Goal: Find specific page/section: Find specific page/section

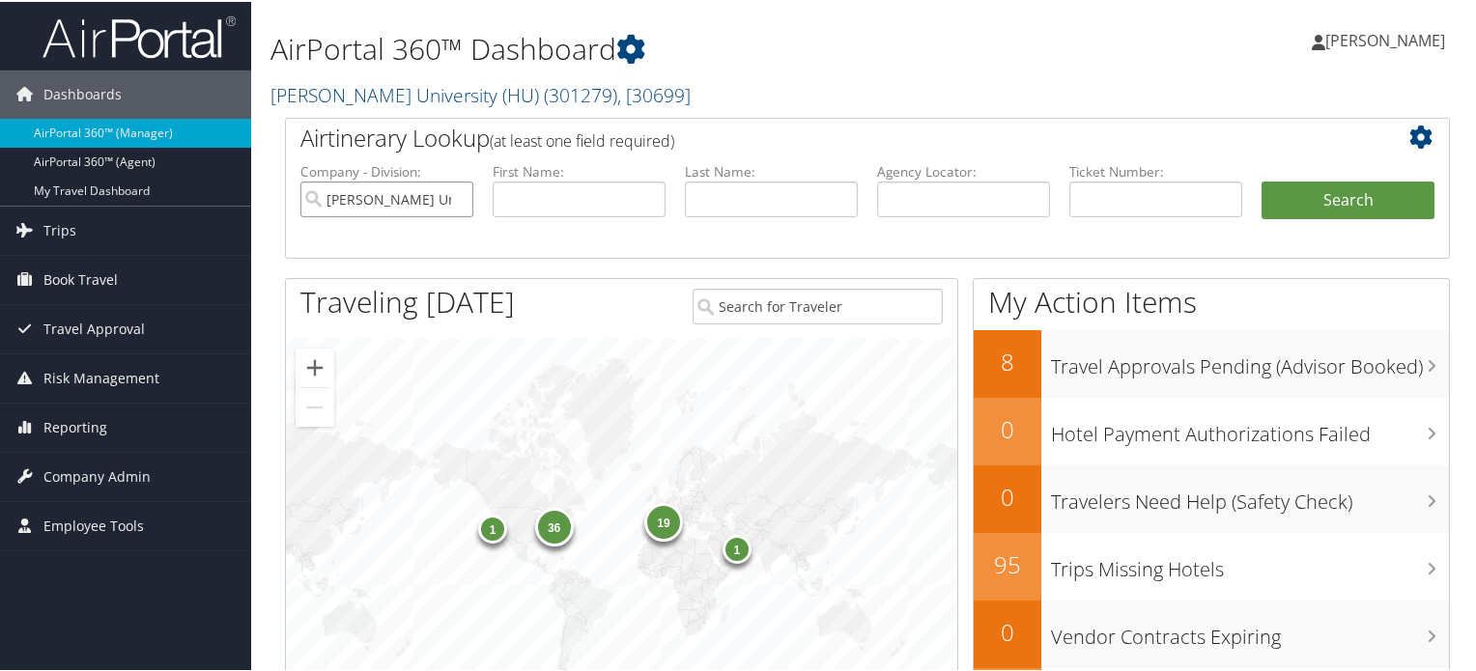
click at [418, 193] on input "Howard University (HU)" at bounding box center [386, 198] width 173 height 36
click at [418, 193] on input "search" at bounding box center [386, 198] width 173 height 36
click at [453, 93] on link "Howard University (HU) ( 301279 ) , [ 30699 ]" at bounding box center [480, 93] width 420 height 26
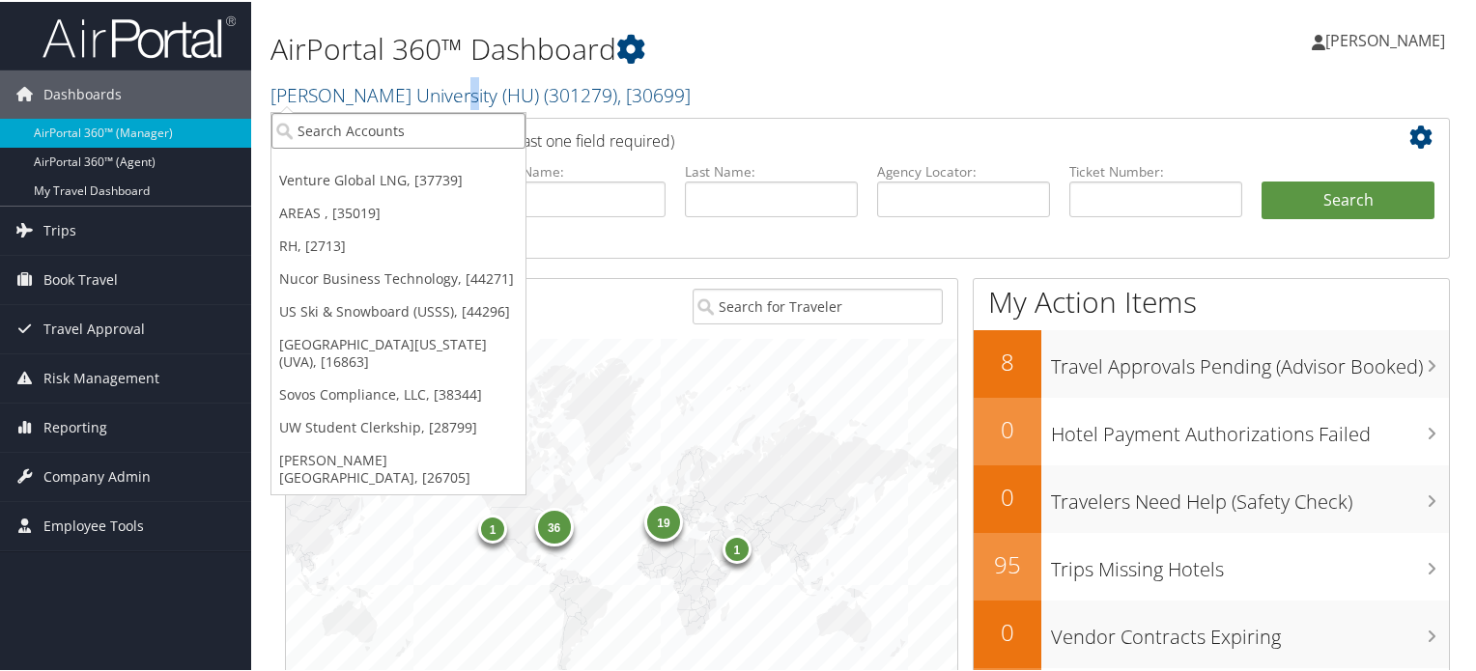
click at [475, 123] on input "search" at bounding box center [398, 129] width 254 height 36
paste input "Venture Global LNG"
type input "Venture Global LNG"
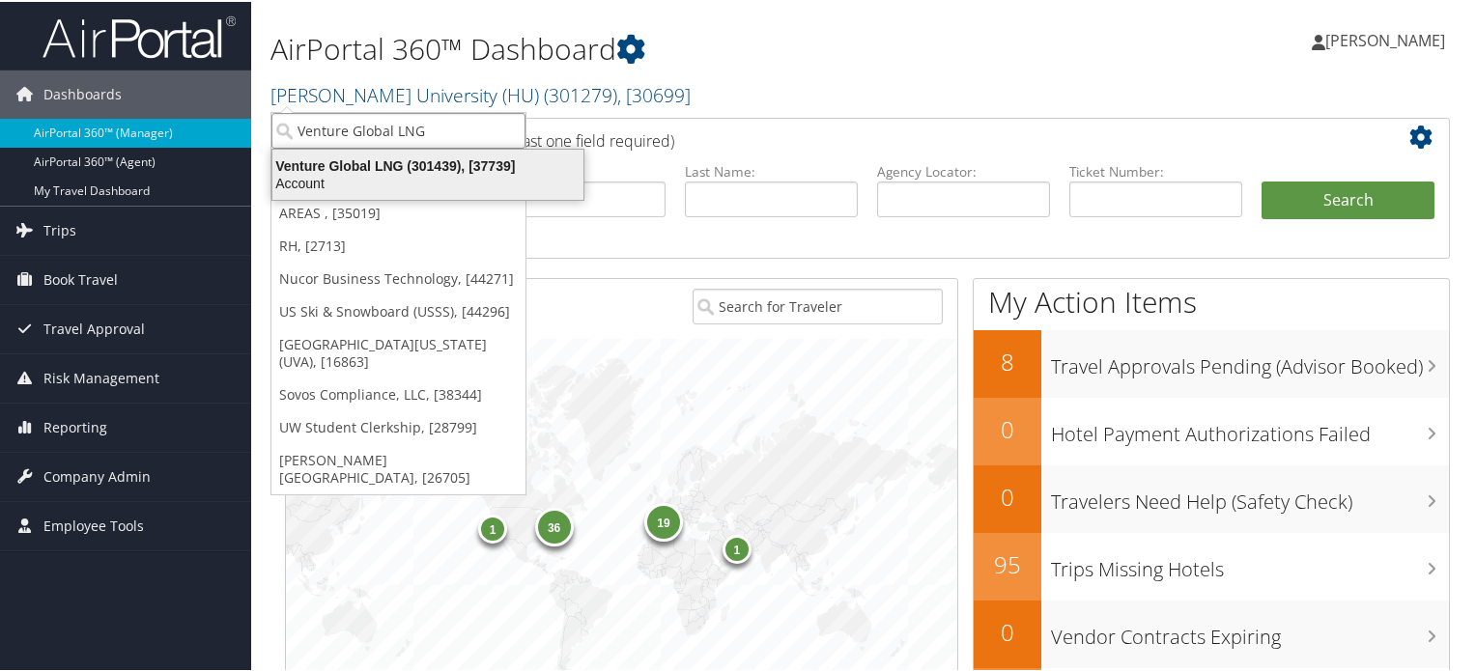
click at [405, 164] on div "Venture Global LNG (301439), [37739]" at bounding box center [428, 163] width 334 height 17
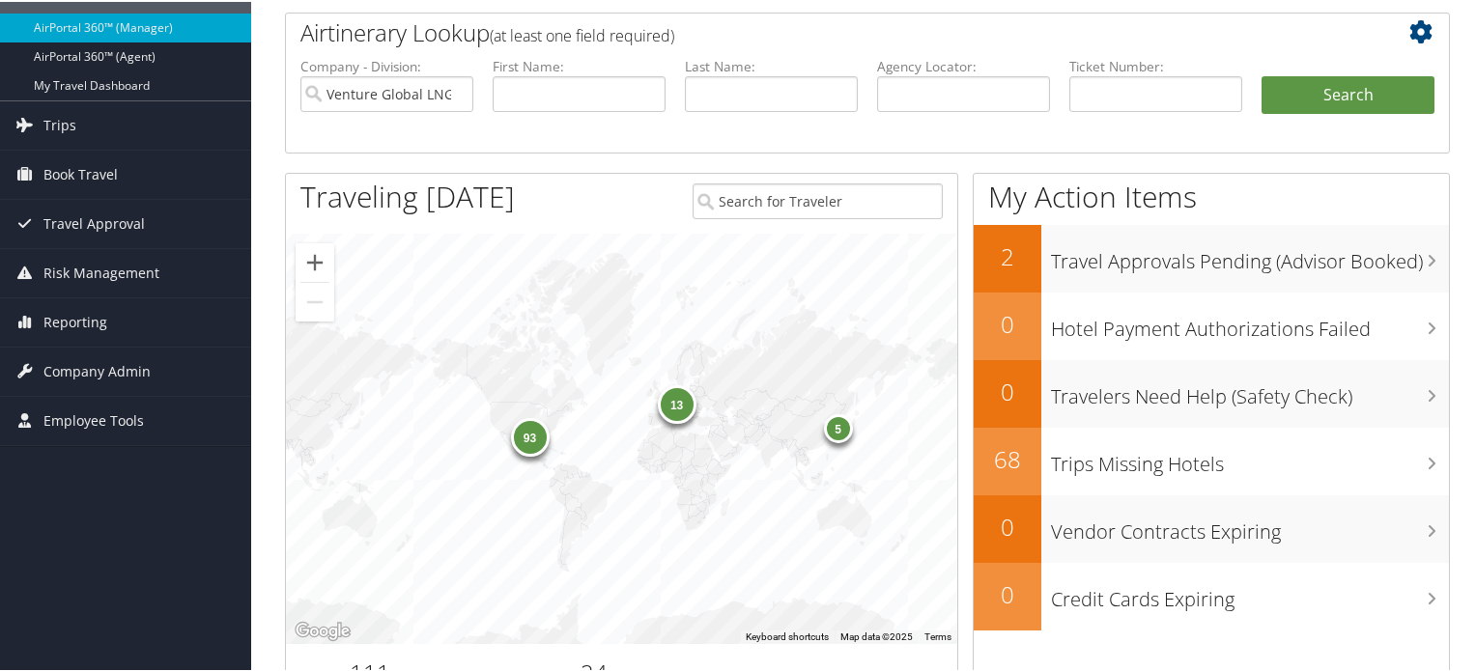
scroll to position [193, 0]
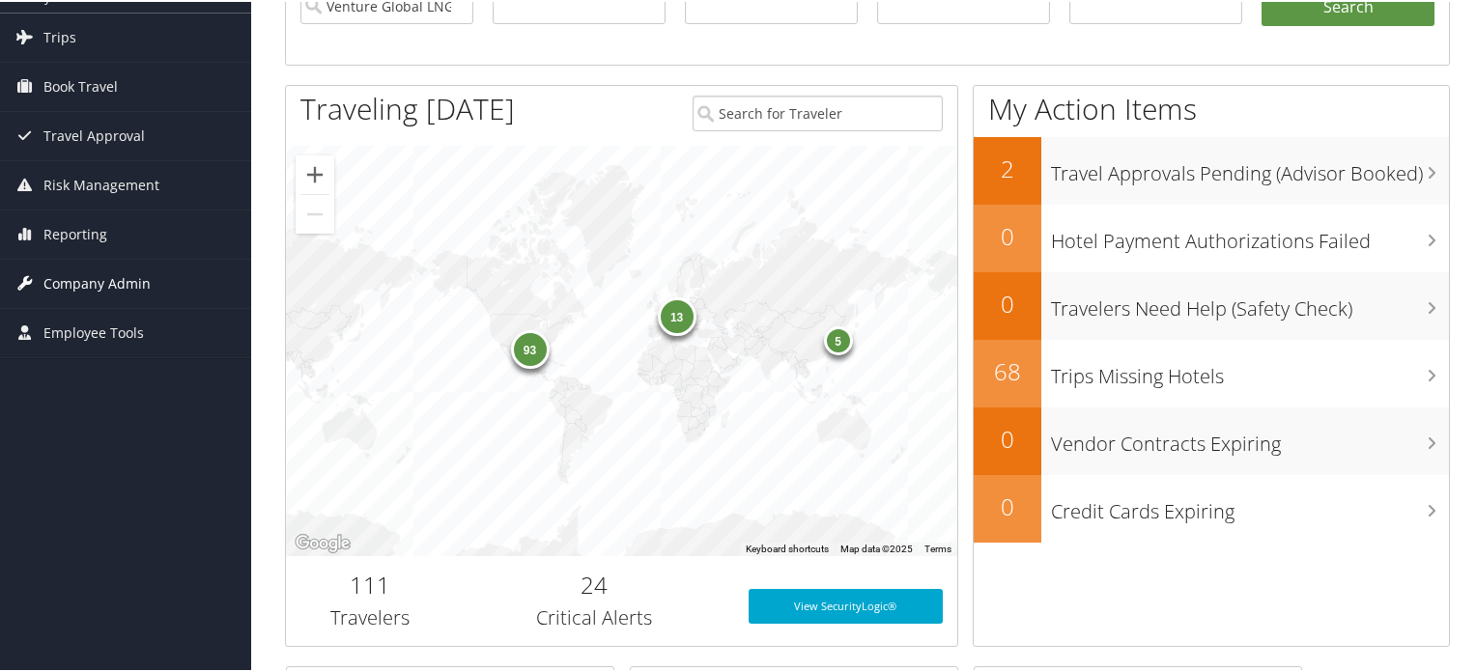
click at [108, 283] on span "Company Admin" at bounding box center [96, 282] width 107 height 48
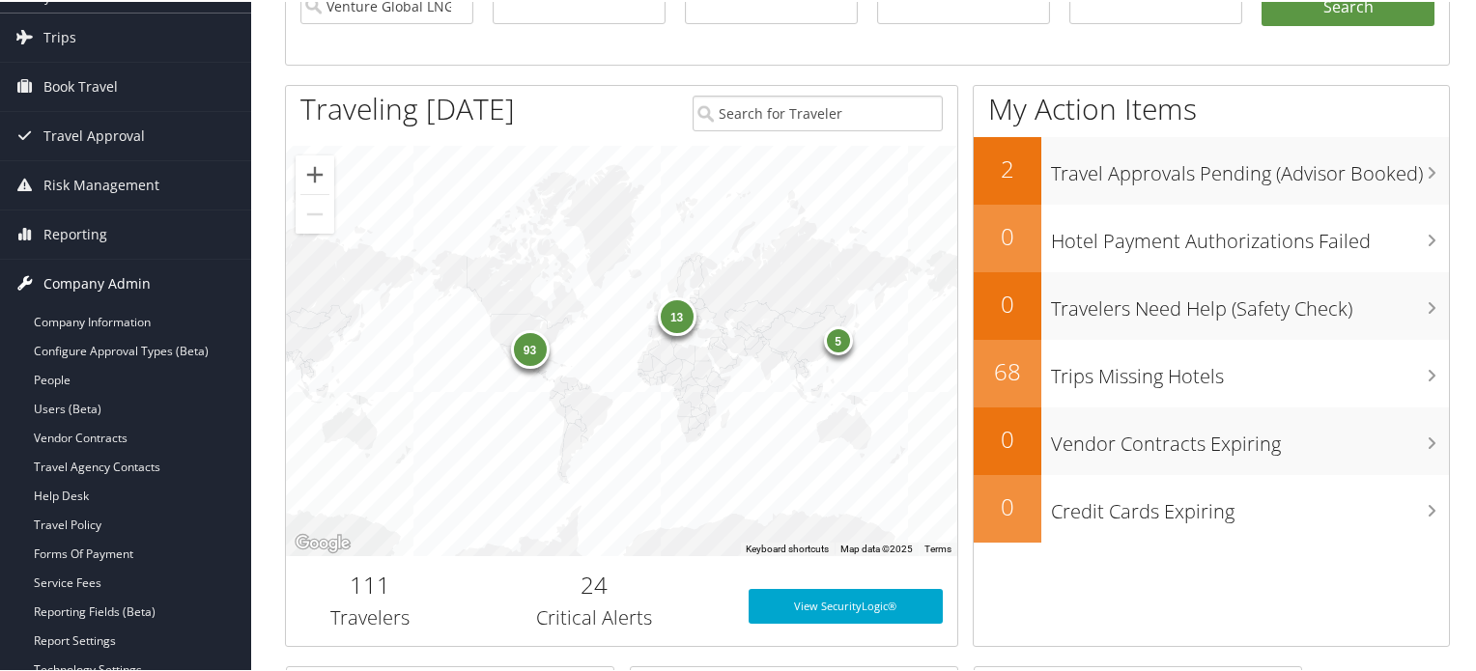
click at [108, 283] on span "Company Admin" at bounding box center [96, 282] width 107 height 48
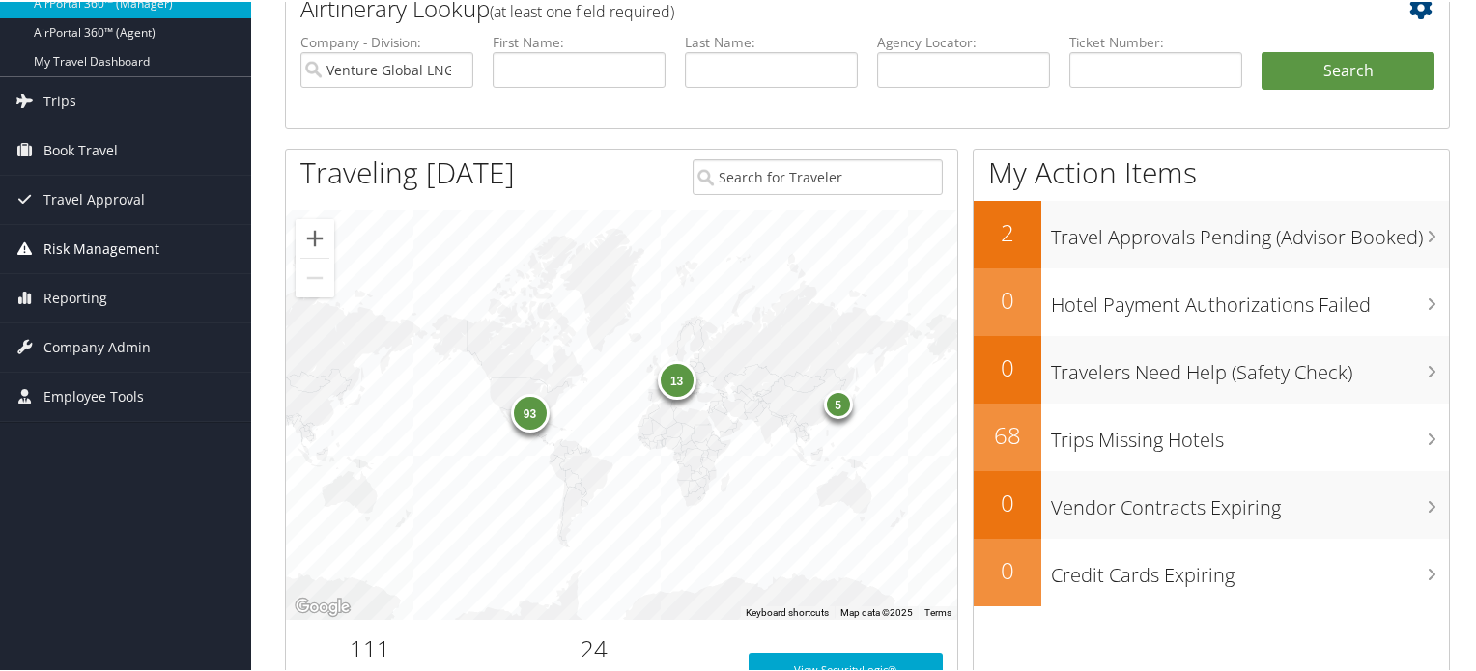
scroll to position [97, 0]
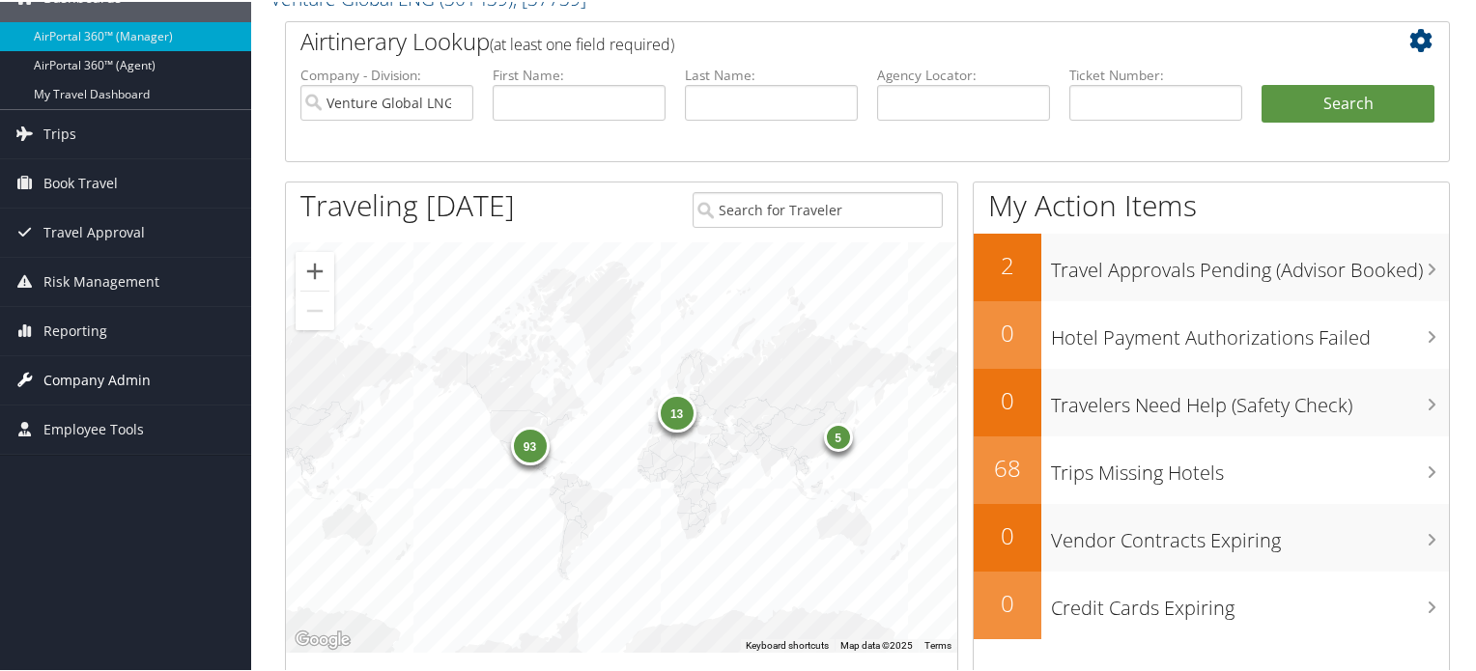
click at [121, 387] on span "Company Admin" at bounding box center [96, 378] width 107 height 48
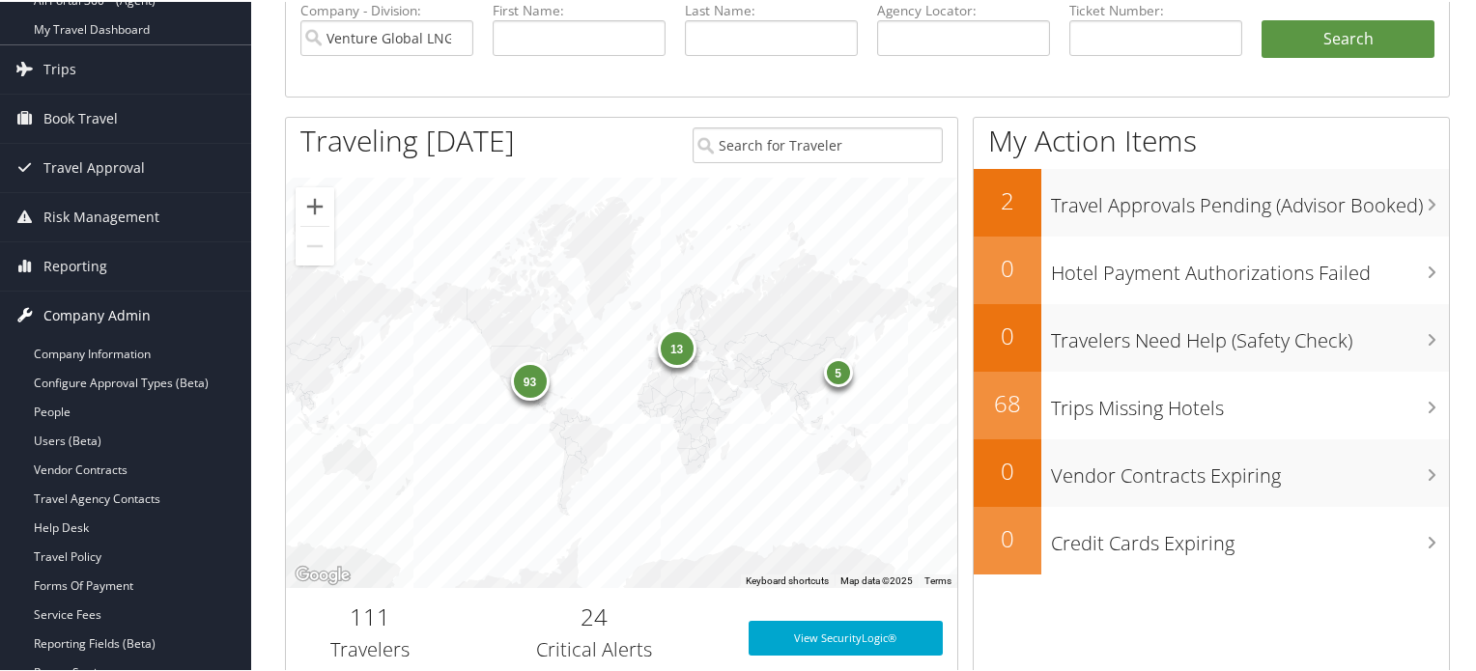
scroll to position [193, 0]
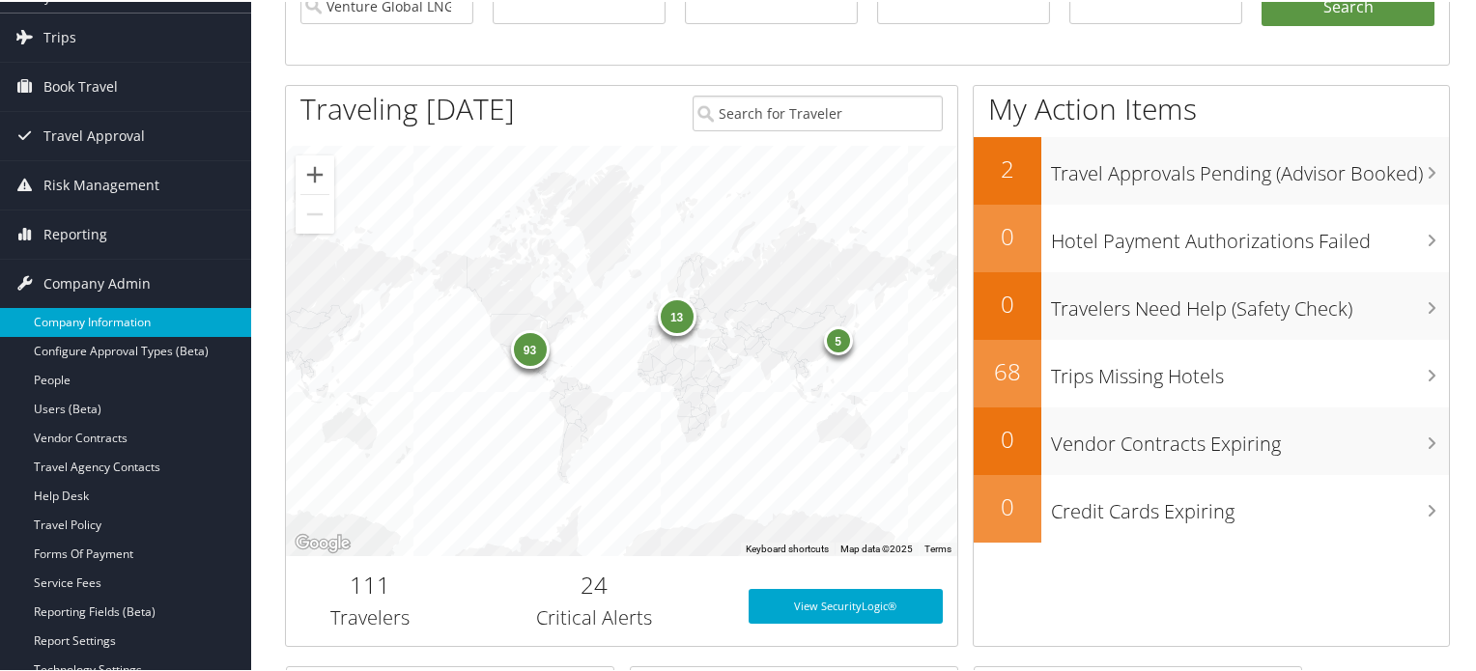
click at [124, 330] on link "Company Information" at bounding box center [125, 320] width 251 height 29
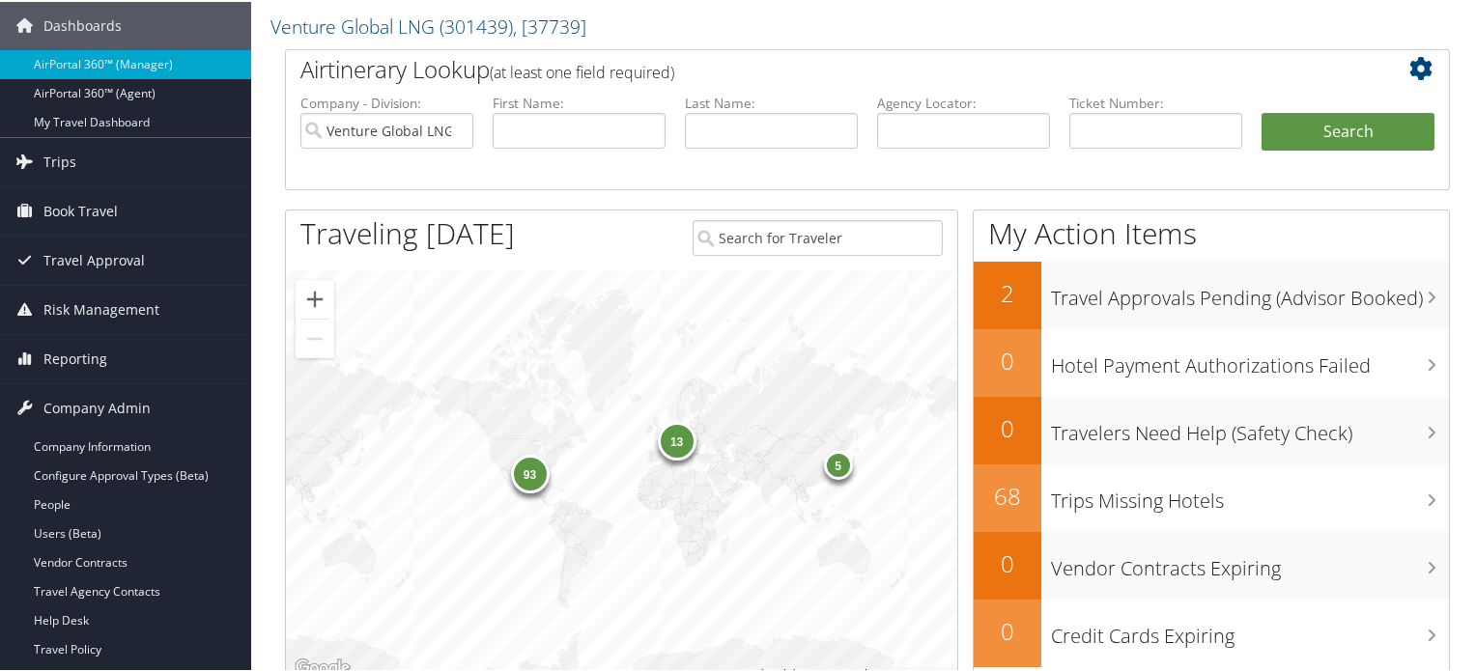
scroll to position [0, 0]
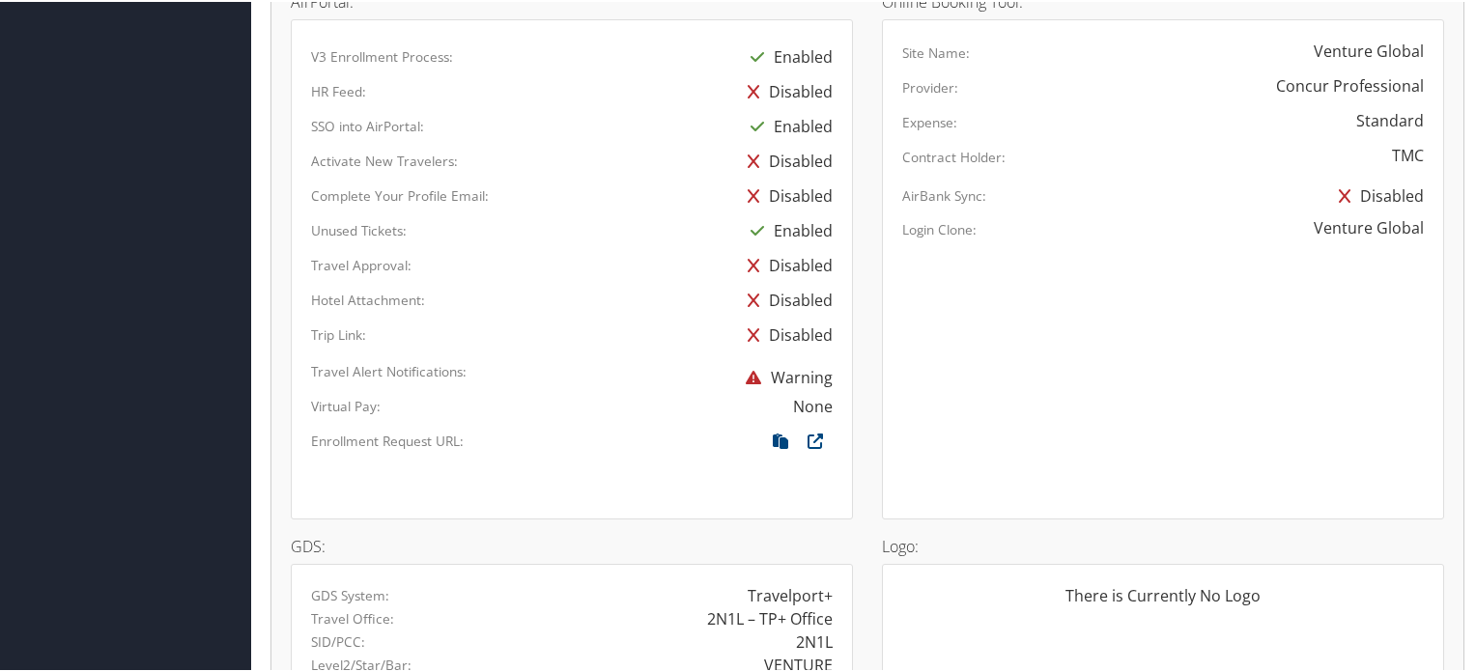
scroll to position [1409, 0]
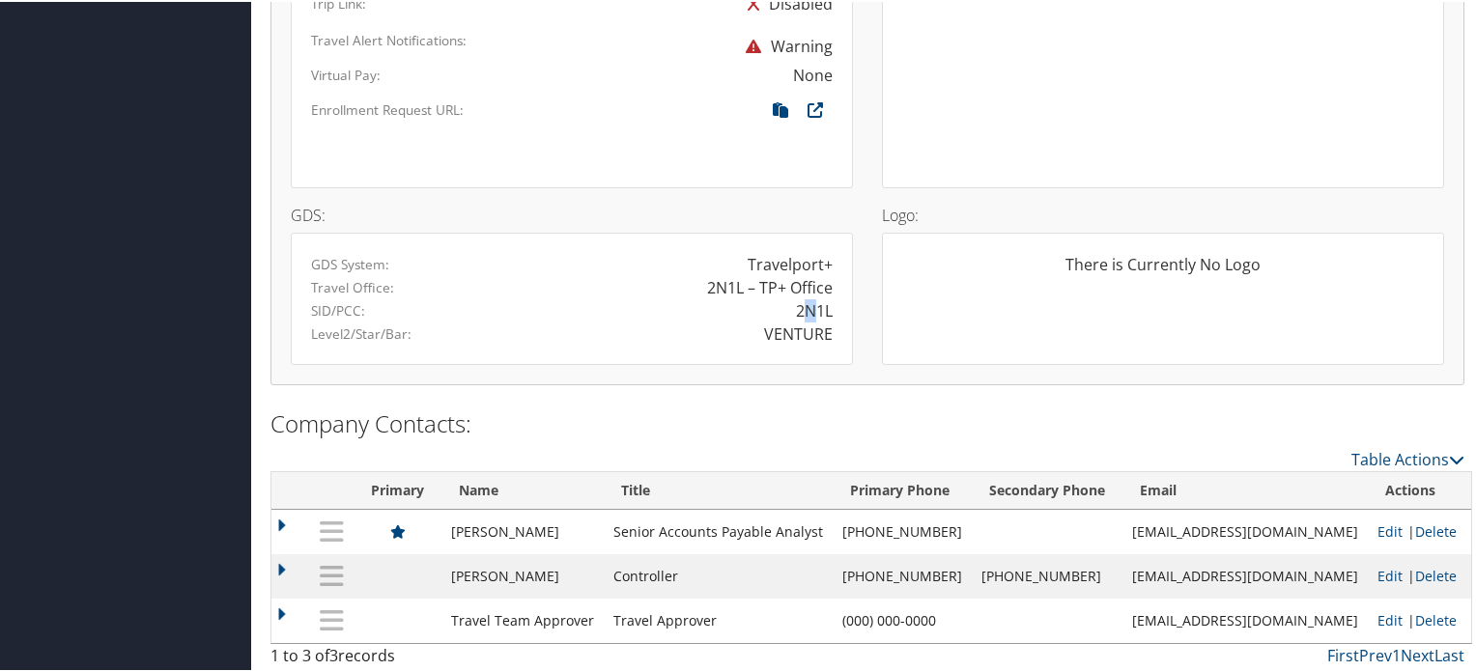
drag, startPoint x: 802, startPoint y: 302, endPoint x: 815, endPoint y: 303, distance: 13.6
click at [815, 303] on div "2N1L" at bounding box center [814, 308] width 37 height 23
click at [740, 321] on div "VENTURE" at bounding box center [709, 332] width 275 height 23
drag, startPoint x: 788, startPoint y: 307, endPoint x: 831, endPoint y: 307, distance: 43.5
click at [831, 307] on div "2N1L" at bounding box center [709, 308] width 275 height 23
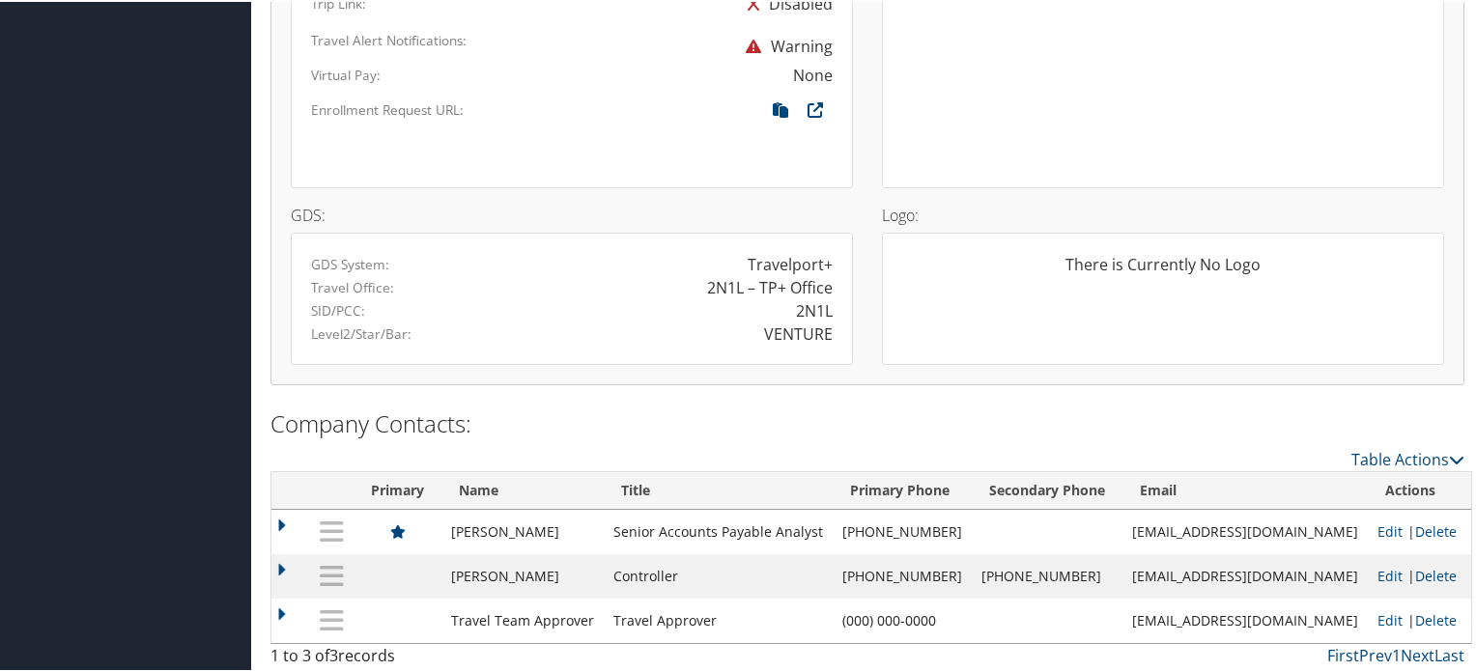
click at [804, 297] on div "2N1L" at bounding box center [814, 308] width 37 height 23
copy div "2N1L"
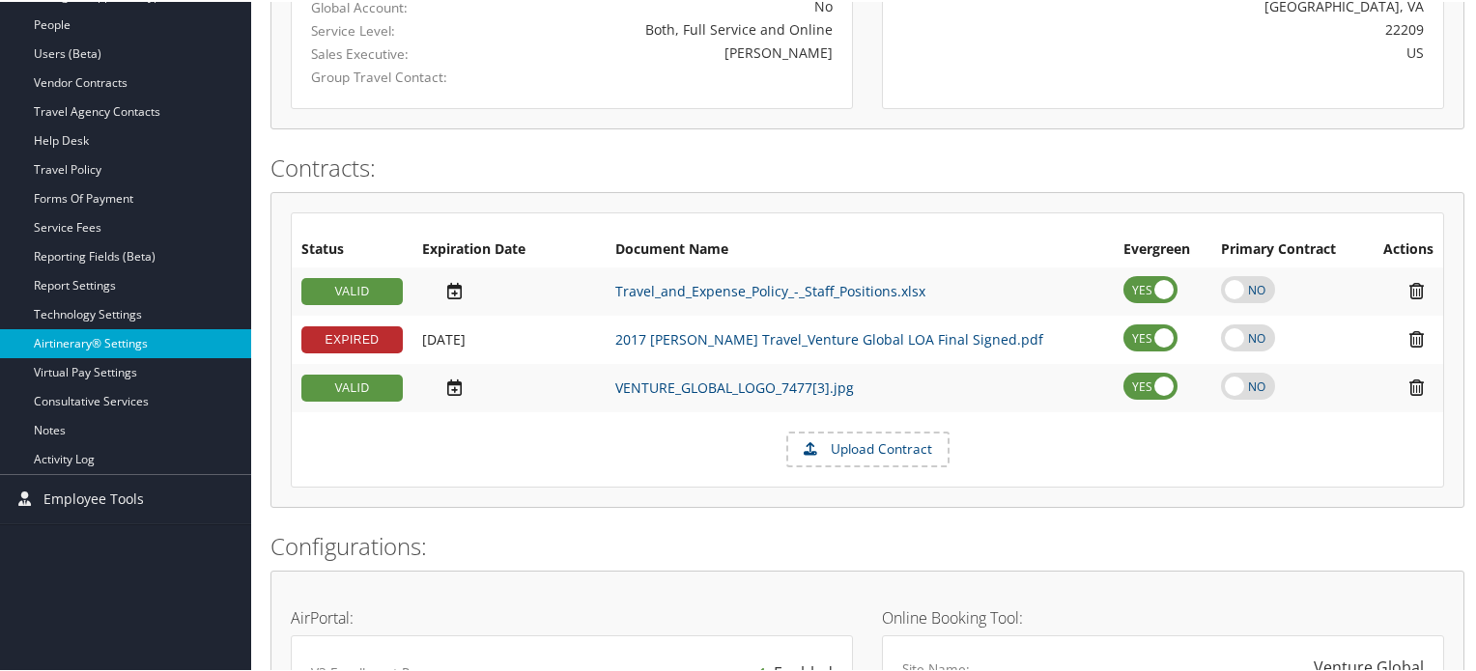
scroll to position [347, 0]
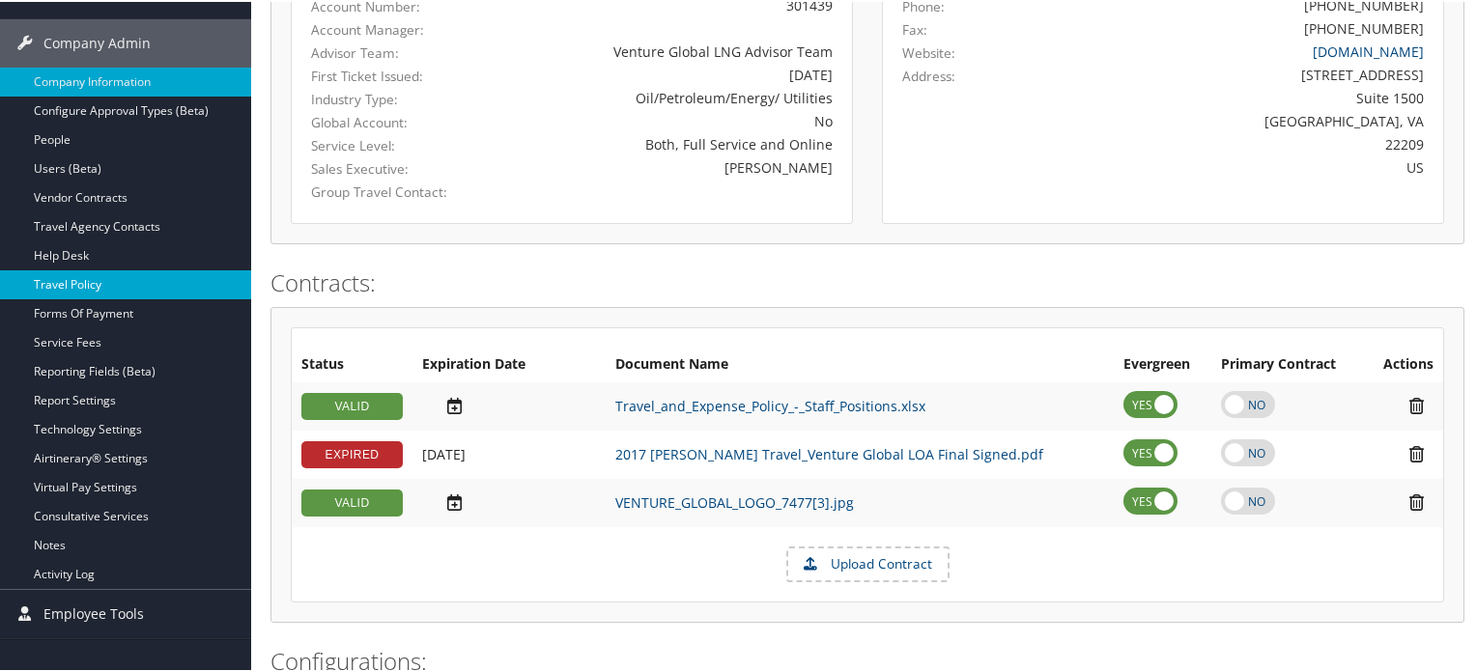
click at [73, 283] on link "Travel Policy" at bounding box center [125, 282] width 251 height 29
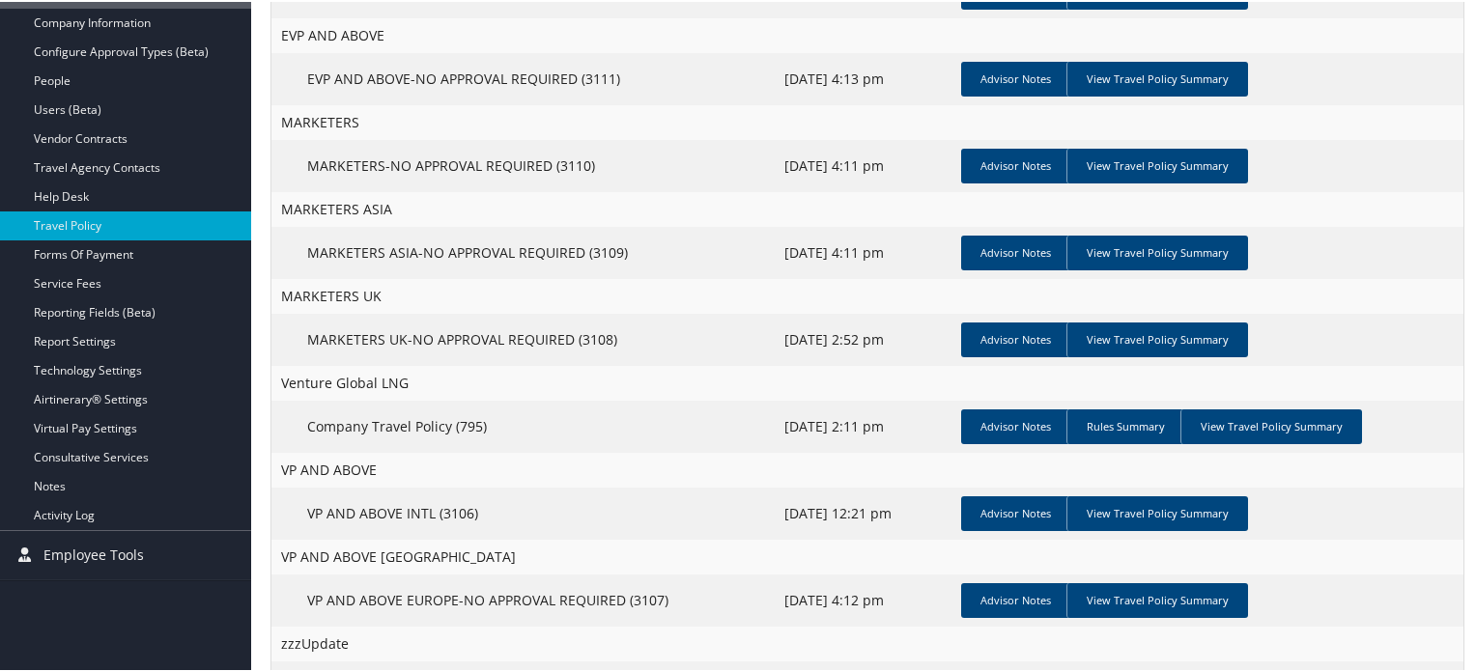
scroll to position [481, 0]
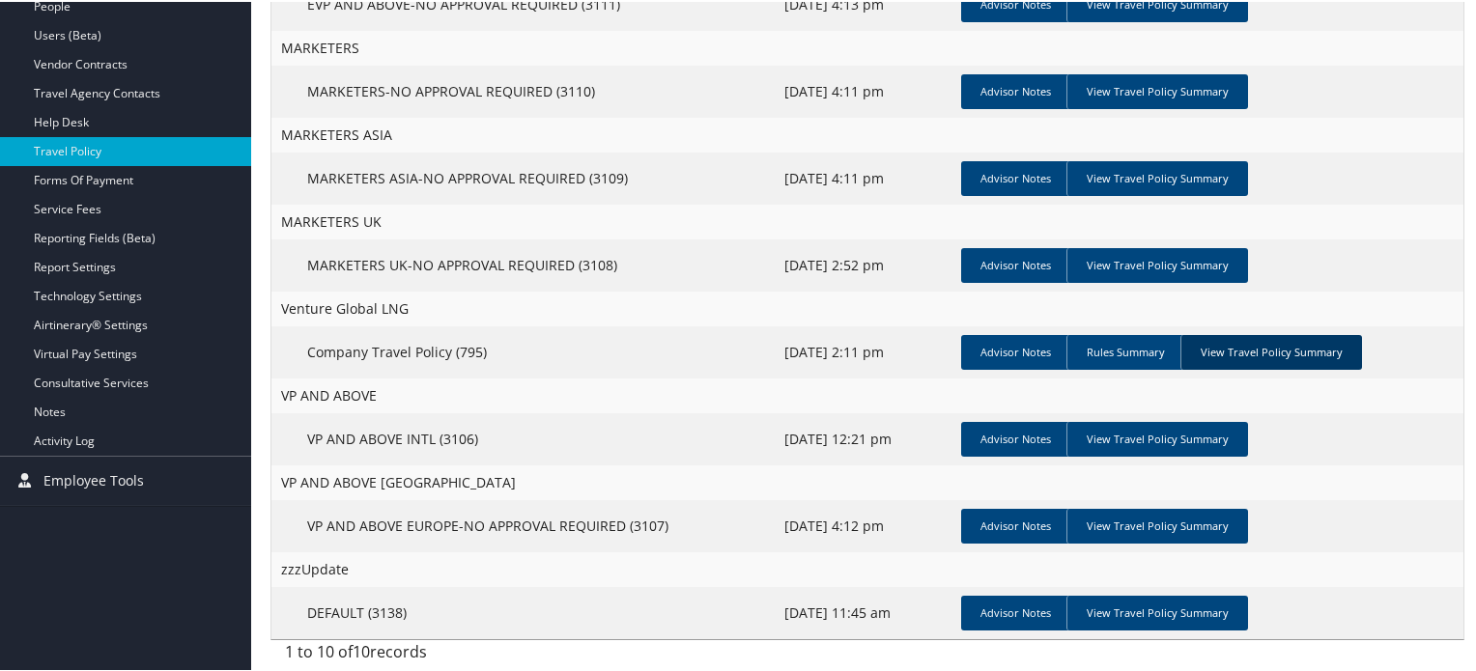
click at [1240, 339] on link "View Travel Policy Summary" at bounding box center [1271, 350] width 182 height 35
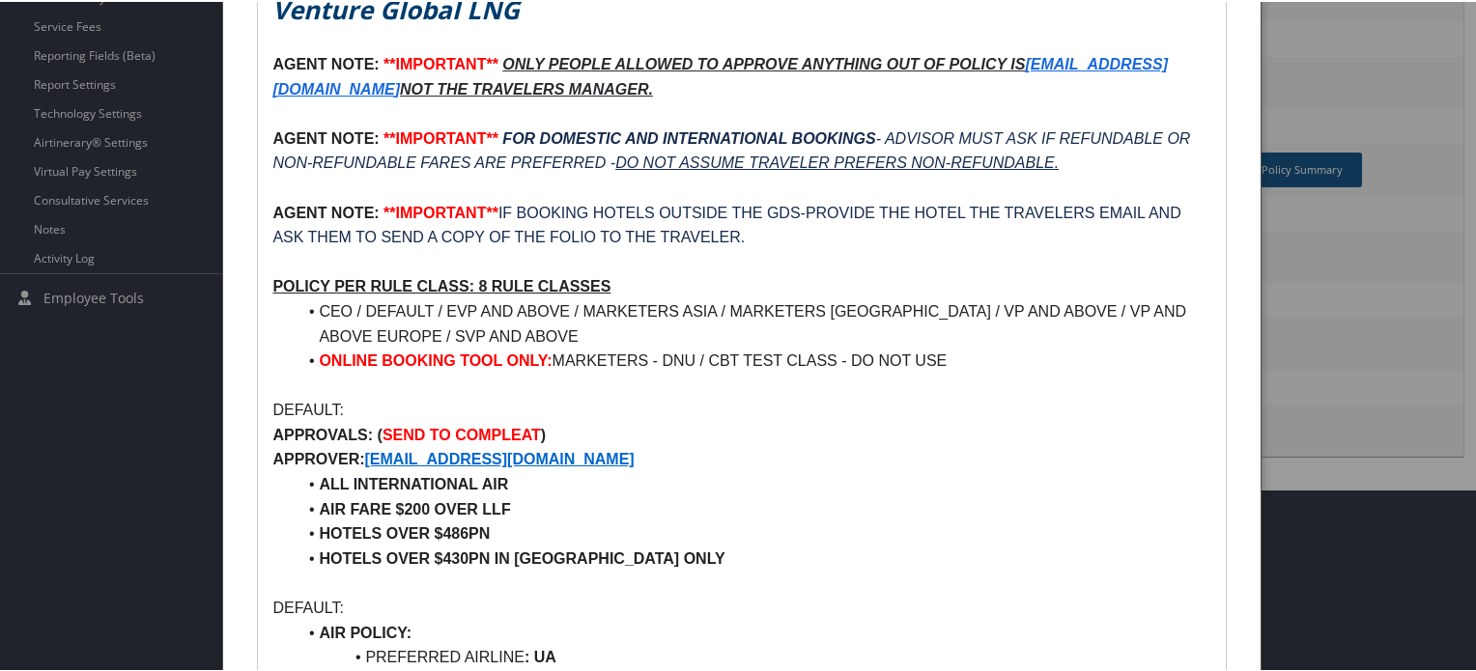
scroll to position [674, 0]
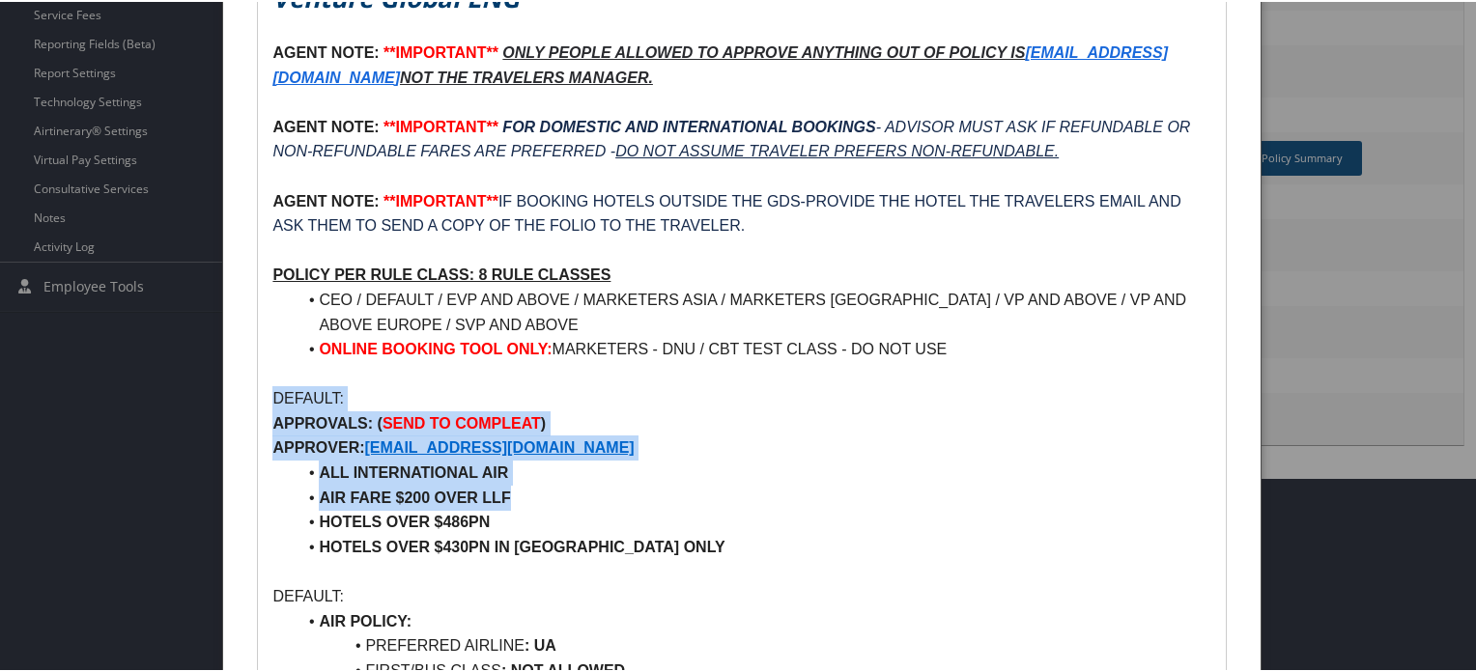
drag, startPoint x: 262, startPoint y: 395, endPoint x: 757, endPoint y: 492, distance: 504.7
click at [759, 490] on li "AIR FARE $200 OVER LLF" at bounding box center [752, 496] width 915 height 25
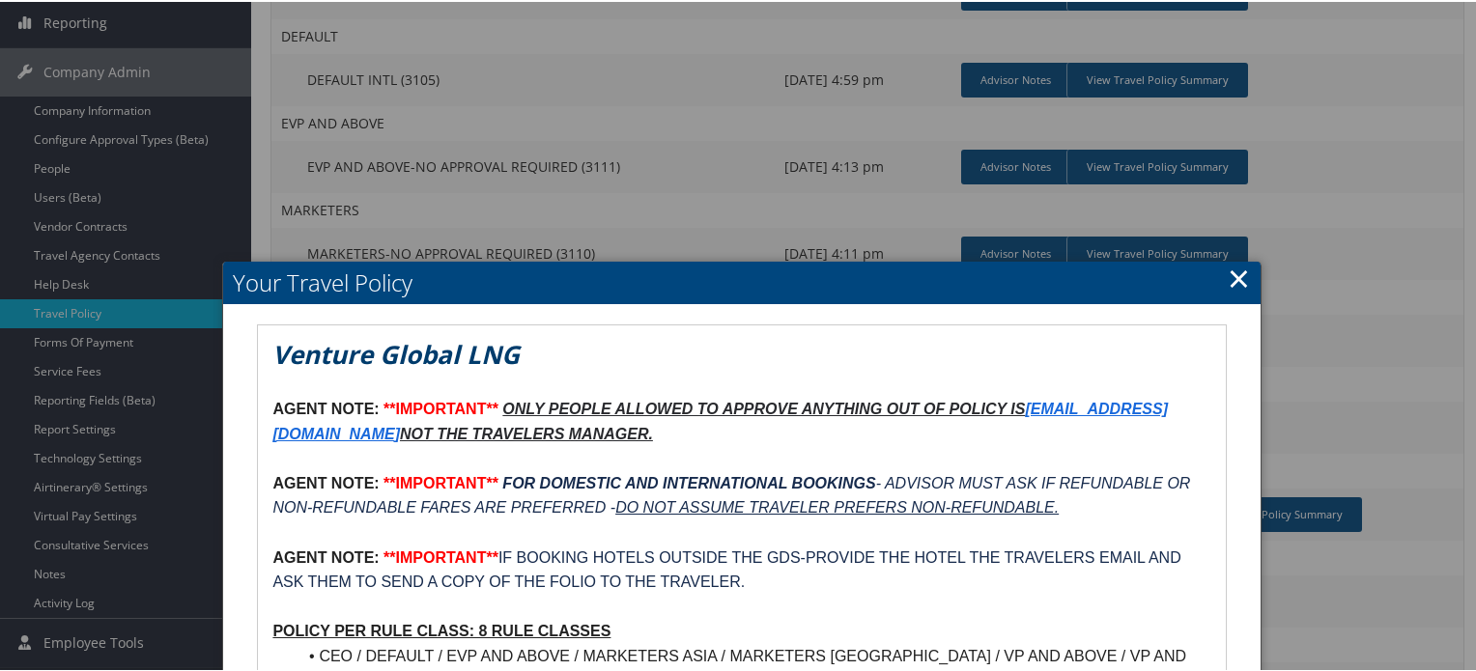
scroll to position [191, 0]
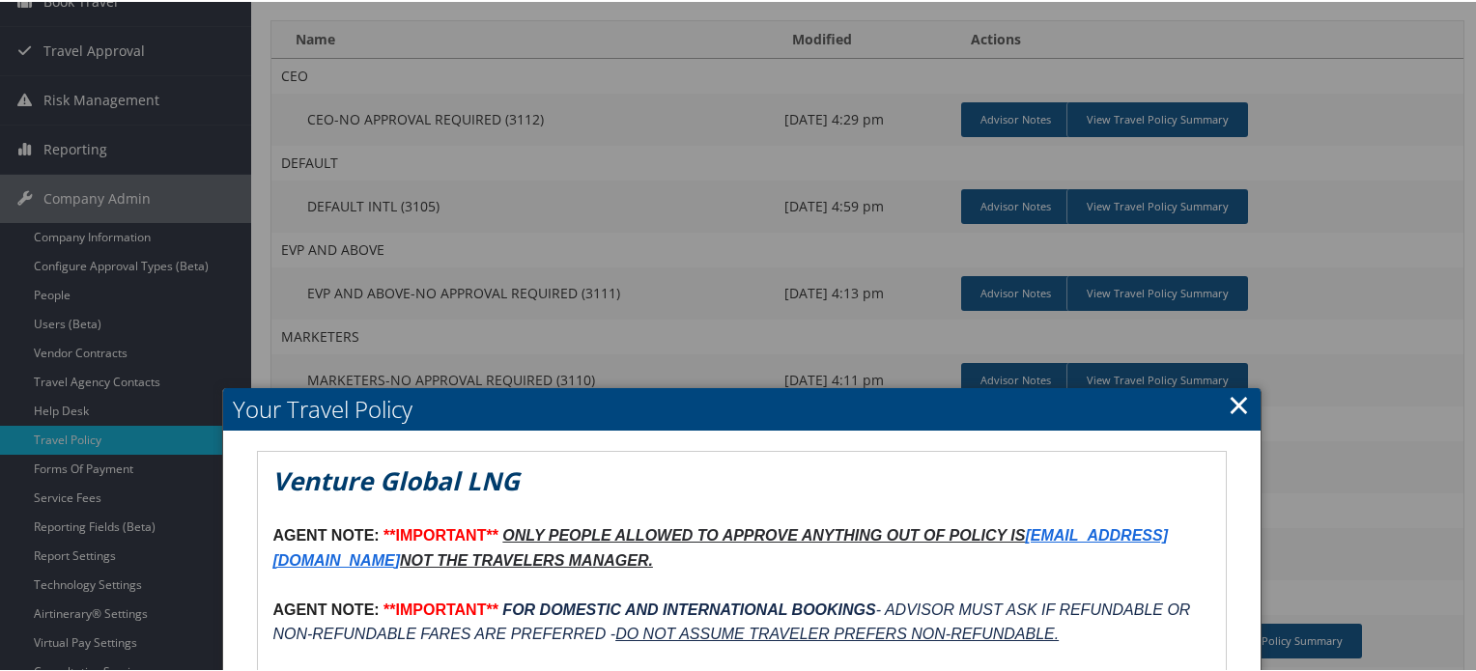
drag, startPoint x: 1223, startPoint y: 407, endPoint x: 1214, endPoint y: 399, distance: 11.6
click at [1227, 407] on link "×" at bounding box center [1238, 402] width 22 height 39
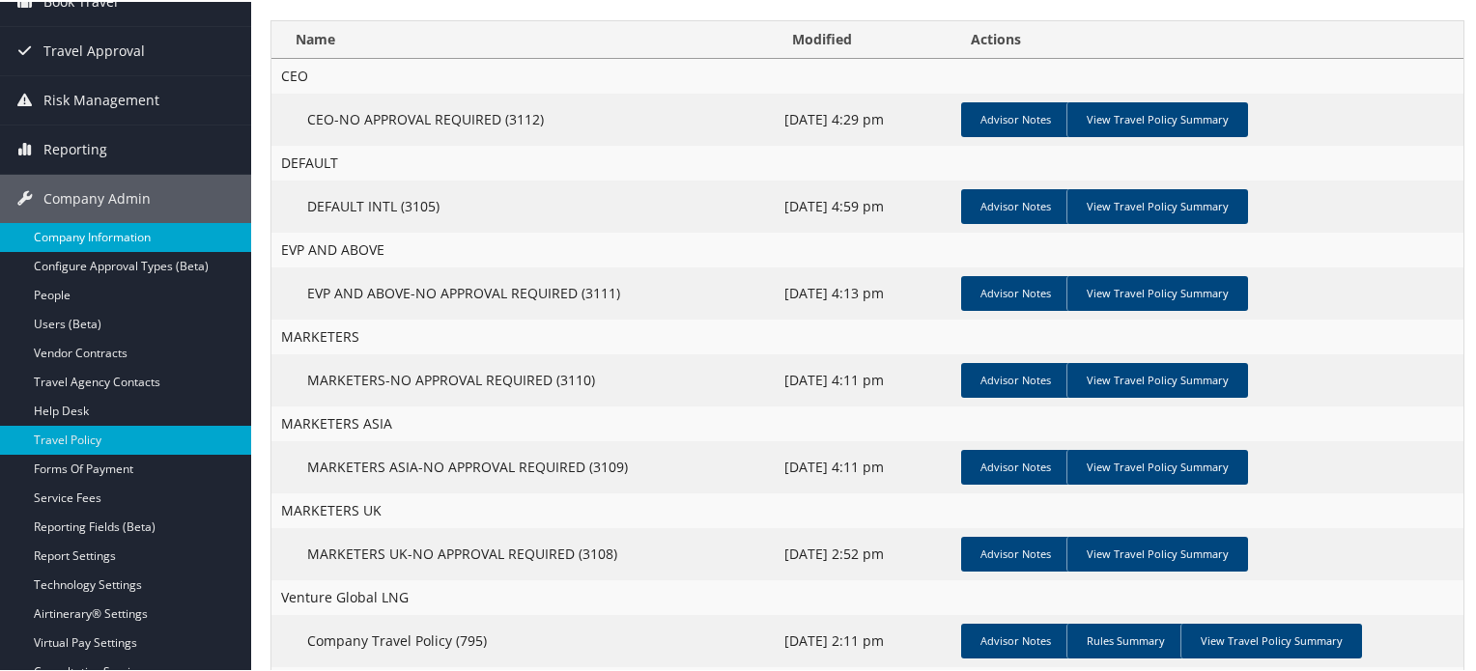
click at [149, 228] on link "Company Information" at bounding box center [125, 235] width 251 height 29
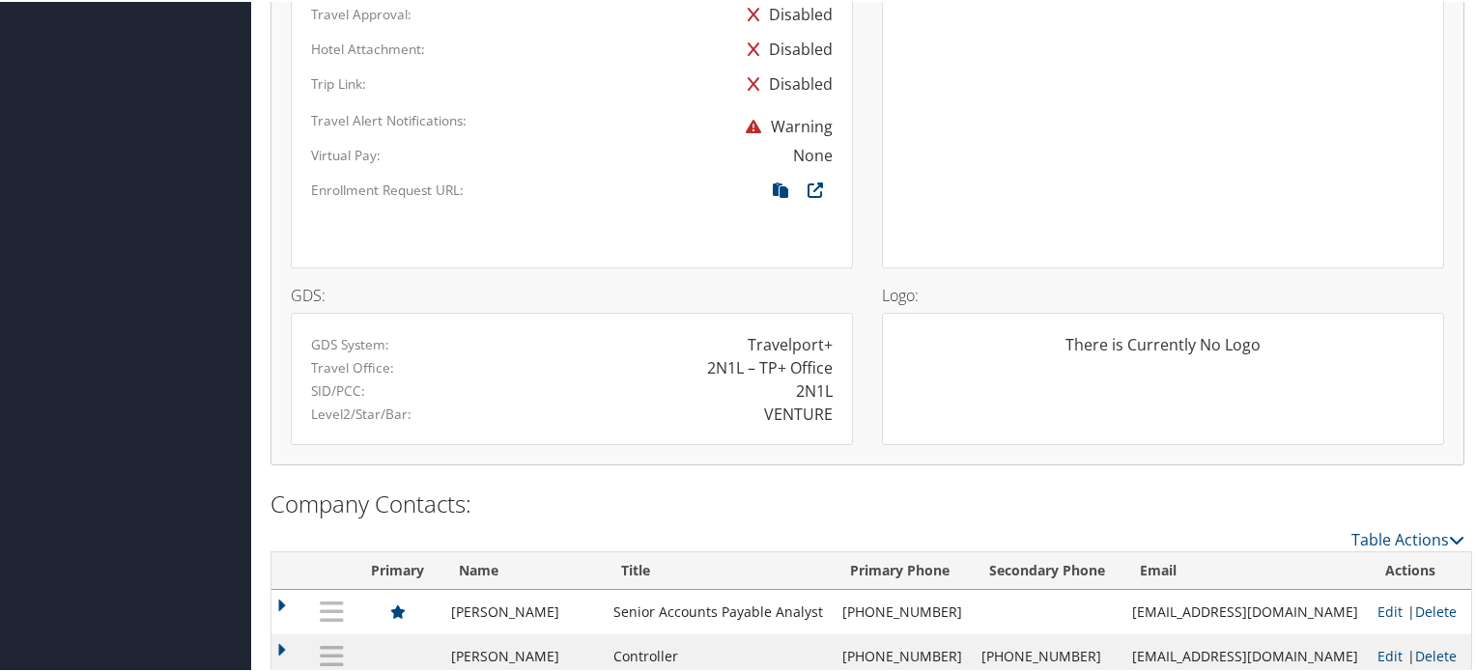
scroll to position [1352, 0]
